Goal: Check status

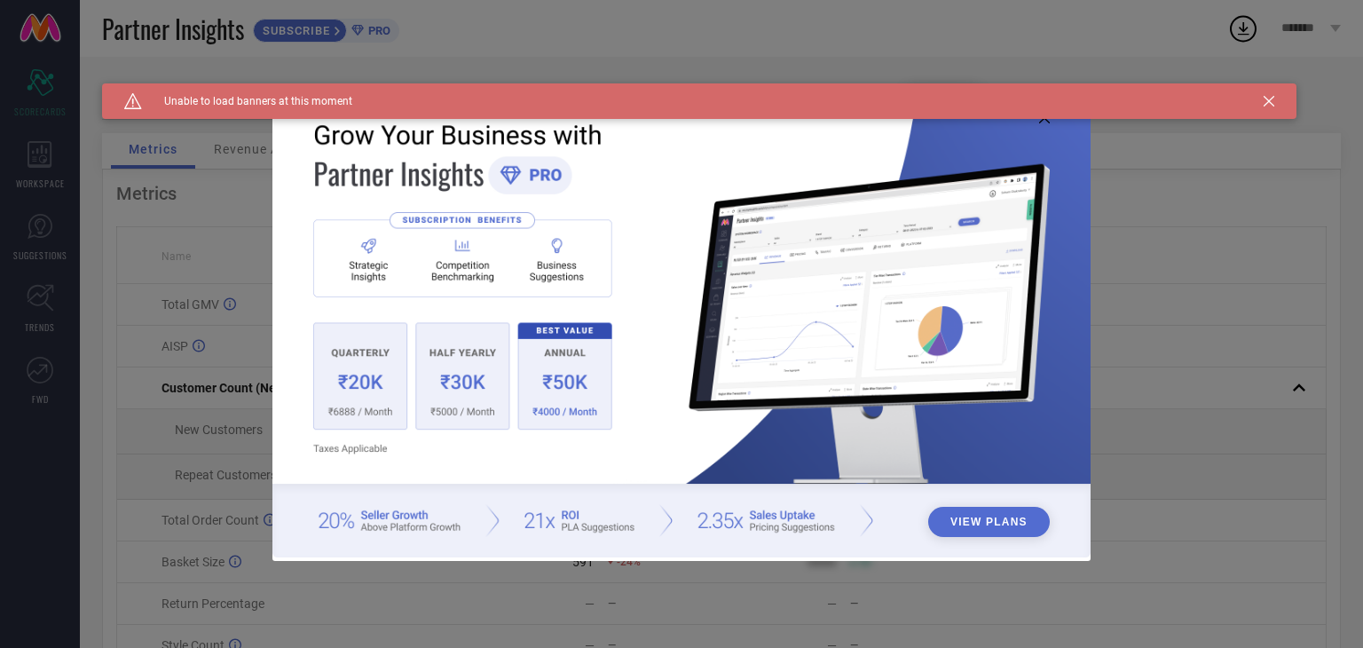
click at [1264, 102] on icon at bounding box center [1269, 101] width 11 height 11
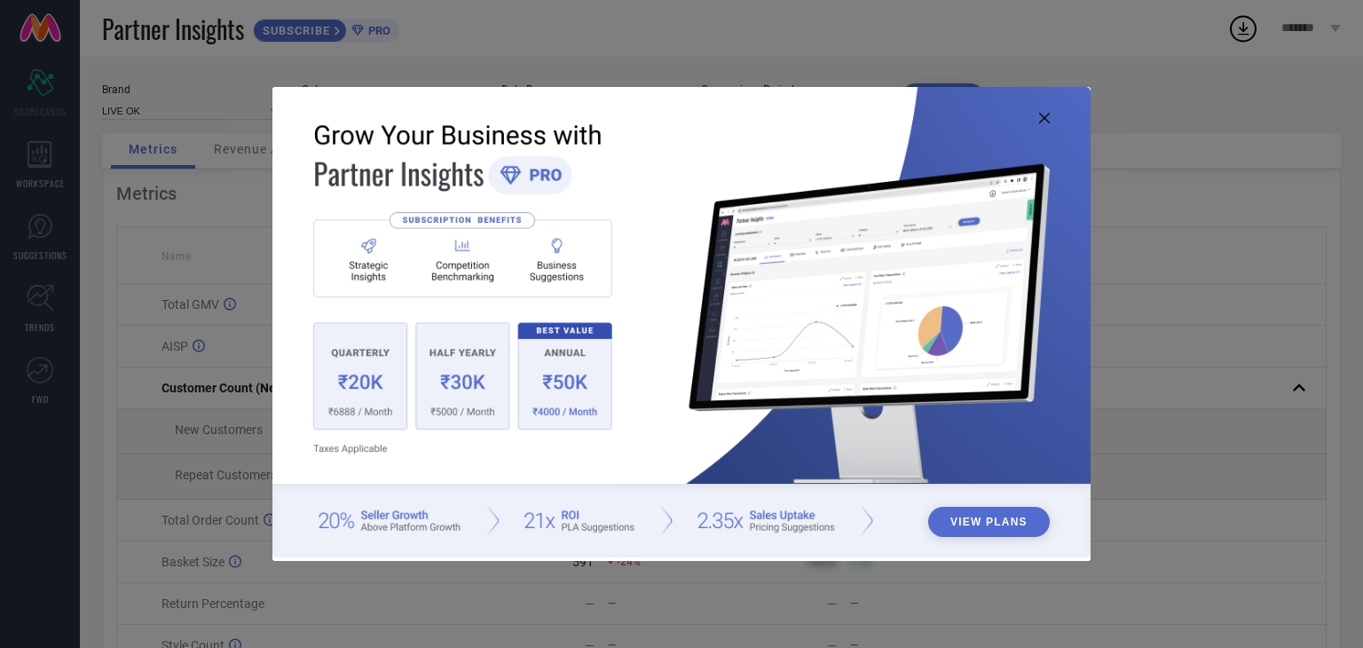
click at [1041, 114] on icon at bounding box center [1044, 118] width 11 height 11
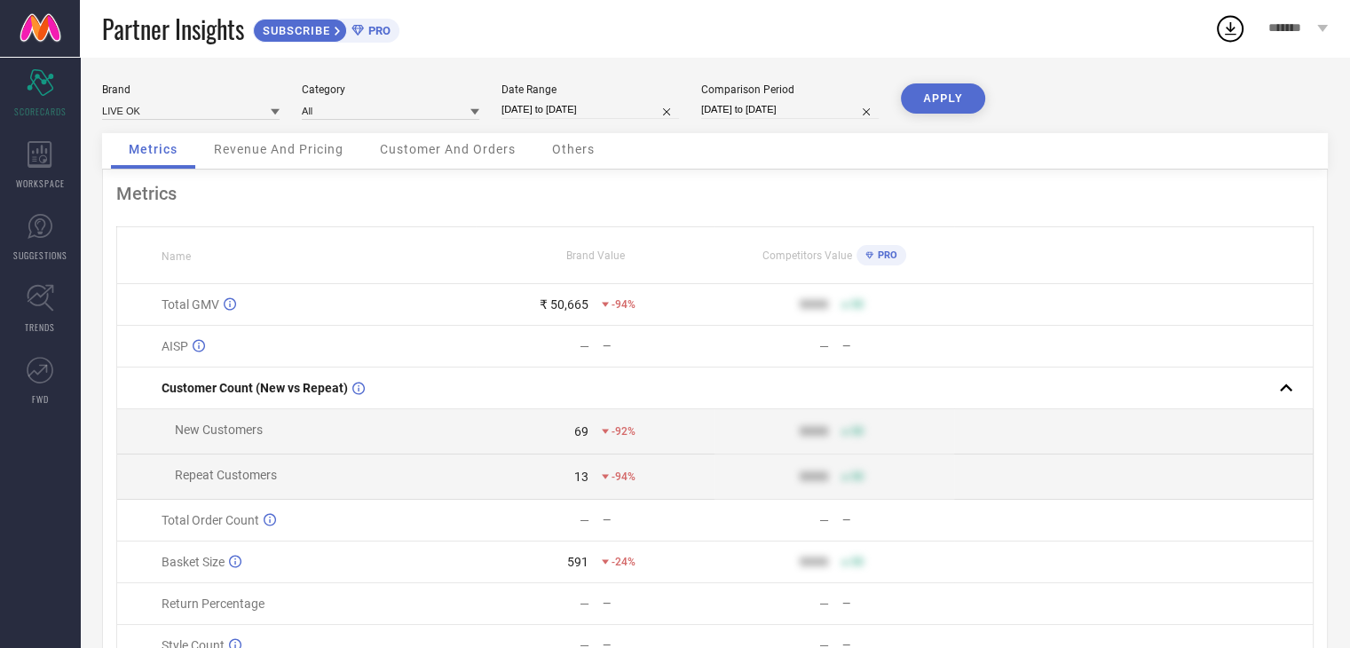
select select "8"
select select "2025"
select select "9"
select select "2025"
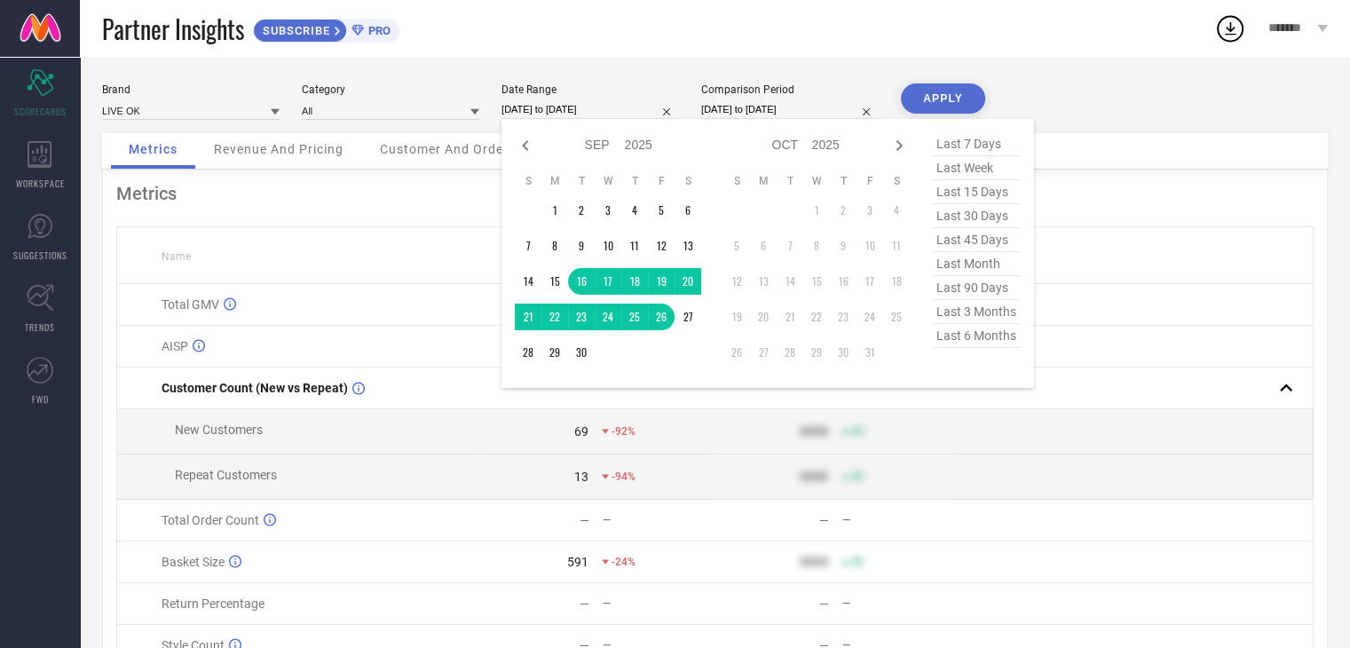
click at [578, 103] on input "[DATE] to [DATE]" at bounding box center [589, 109] width 177 height 19
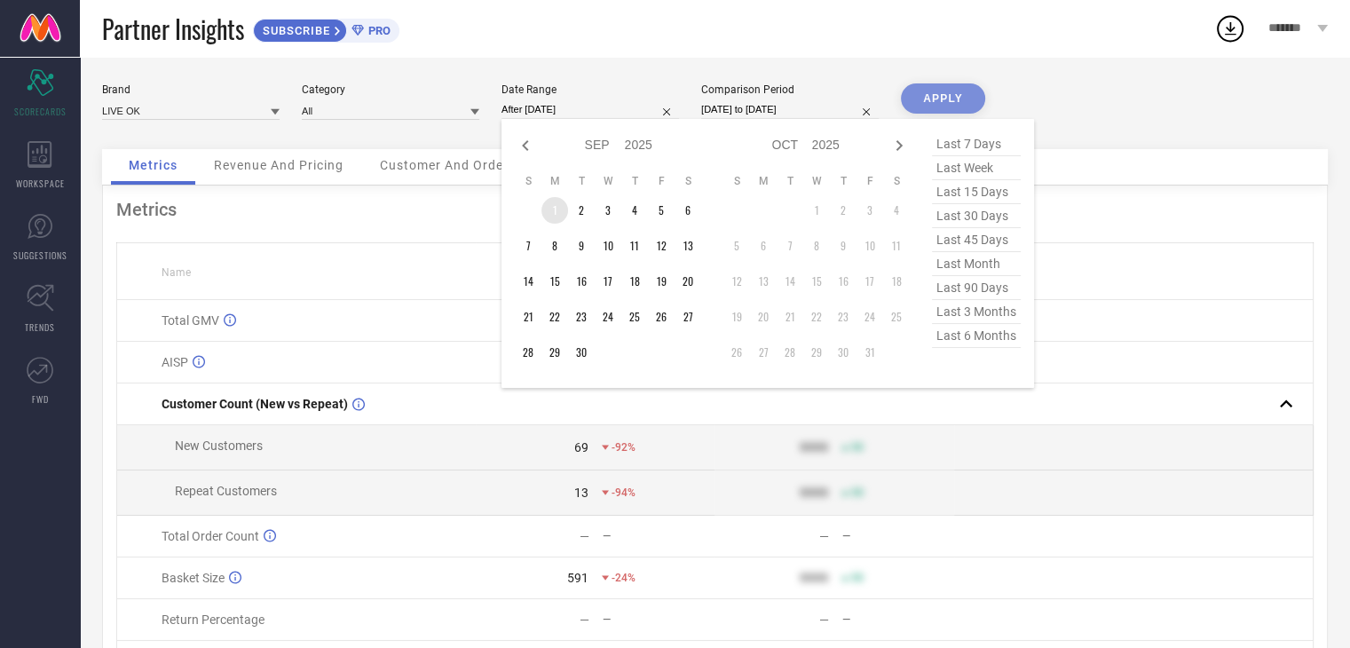
click at [561, 201] on td "1" at bounding box center [554, 210] width 27 height 27
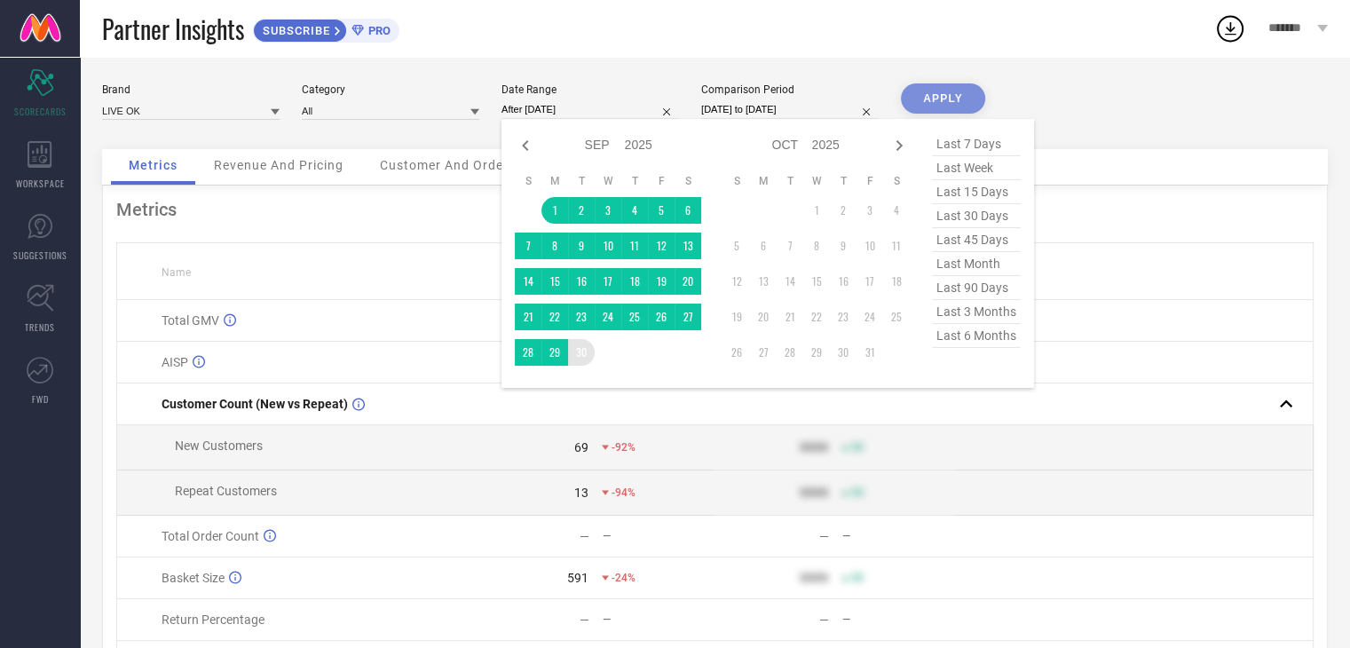
type input "[DATE] to [DATE]"
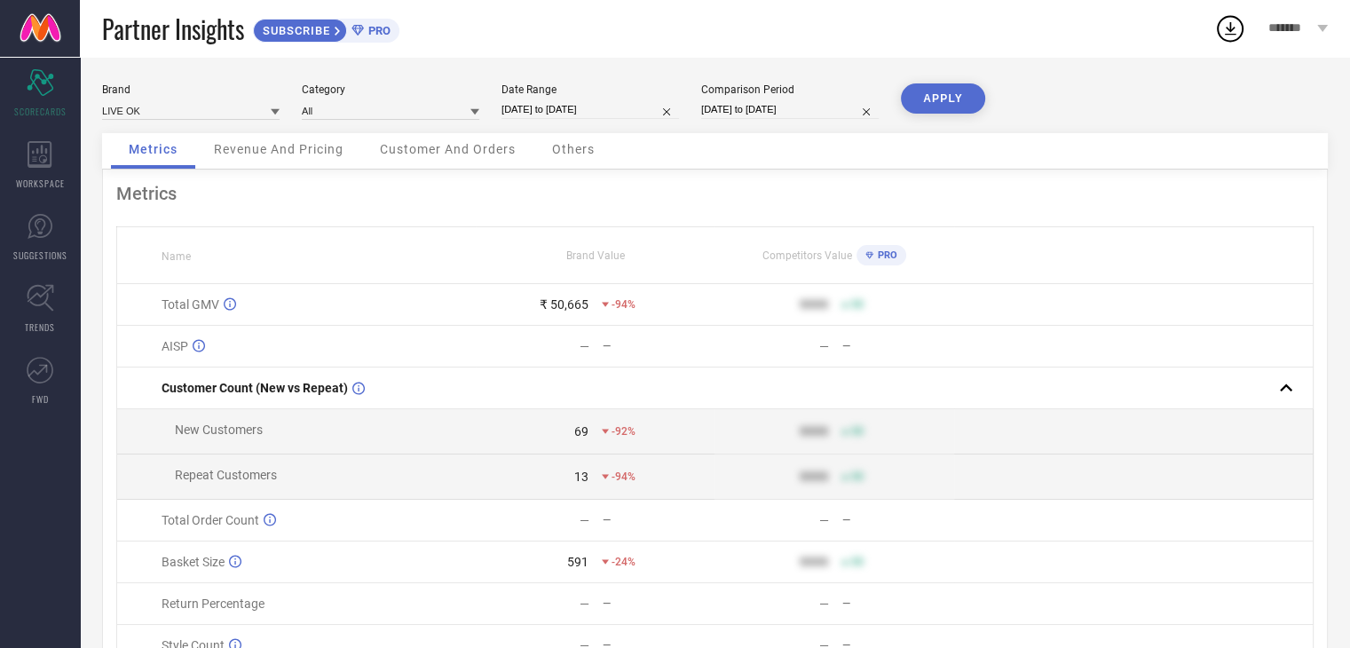
click at [948, 105] on button "APPLY" at bounding box center [943, 98] width 84 height 30
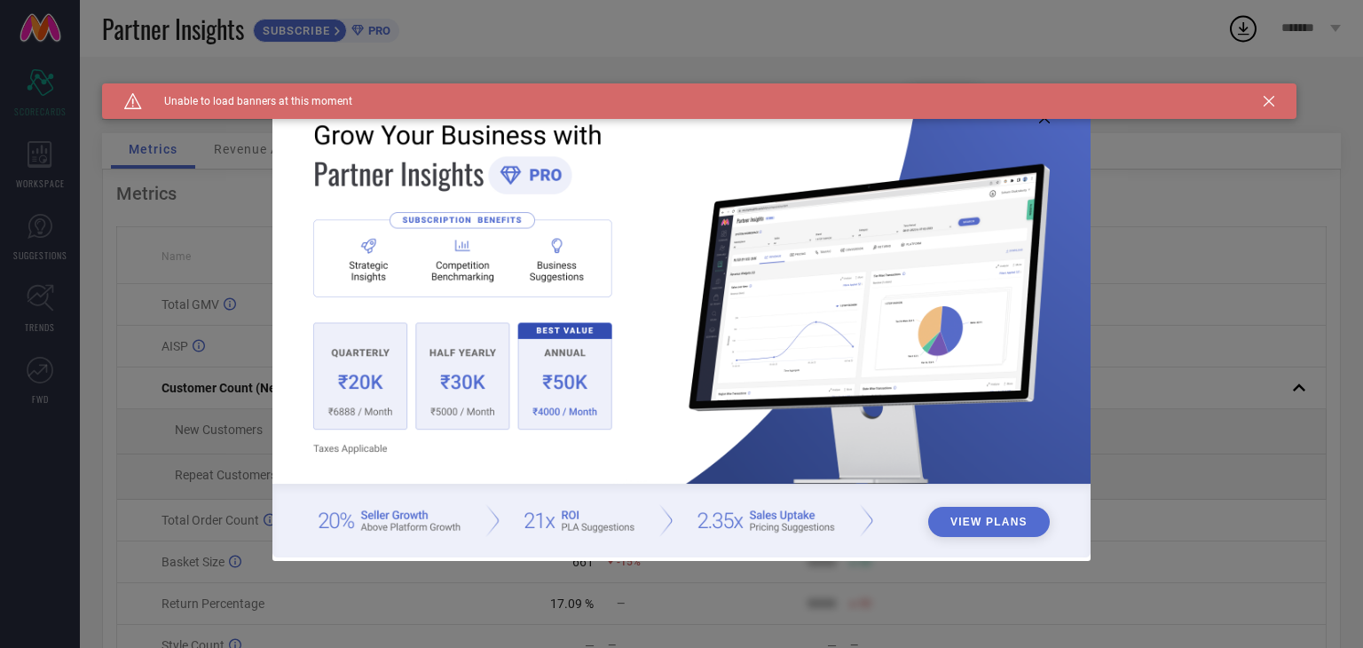
click at [1258, 97] on div "Caution Created with Sketch. Unable to load banners at this moment" at bounding box center [699, 100] width 1194 height 35
click at [1266, 98] on icon at bounding box center [1269, 101] width 11 height 11
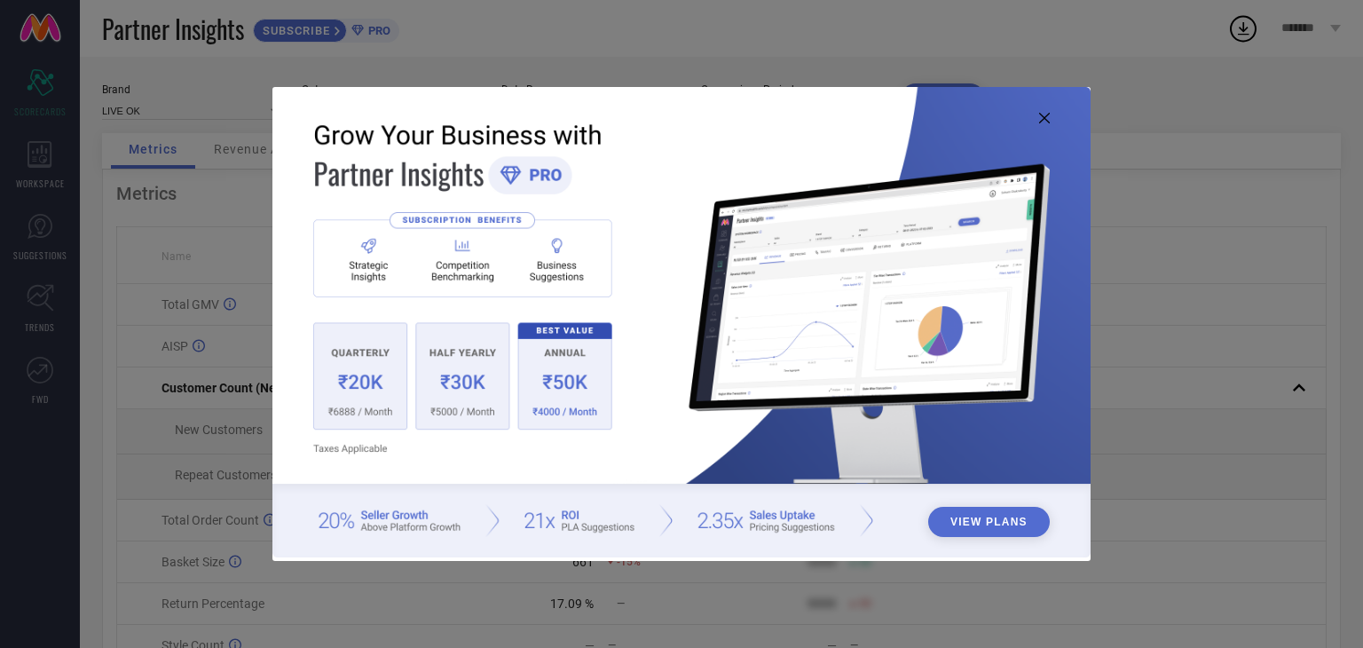
click at [1045, 120] on icon at bounding box center [1044, 118] width 11 height 11
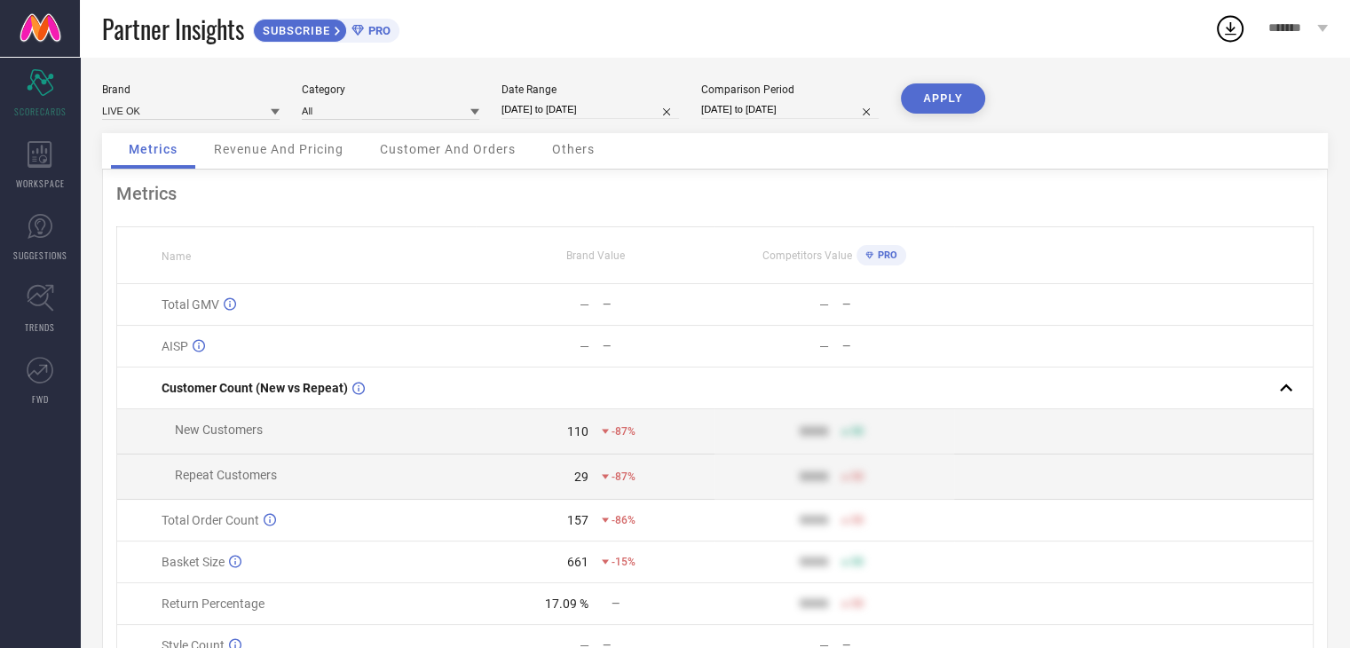
scroll to position [96, 0]
